Goal: Understand process/instructions: Learn how to perform a task or action

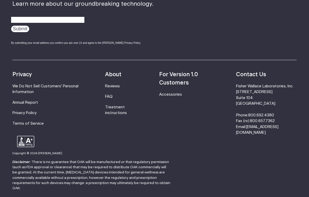
scroll to position [320, 0]
click at [114, 107] on link "Treatment instructions" at bounding box center [116, 110] width 22 height 10
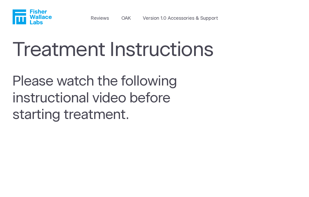
click at [127, 17] on link "OAK" at bounding box center [125, 18] width 9 height 7
